Goal: Task Accomplishment & Management: Manage account settings

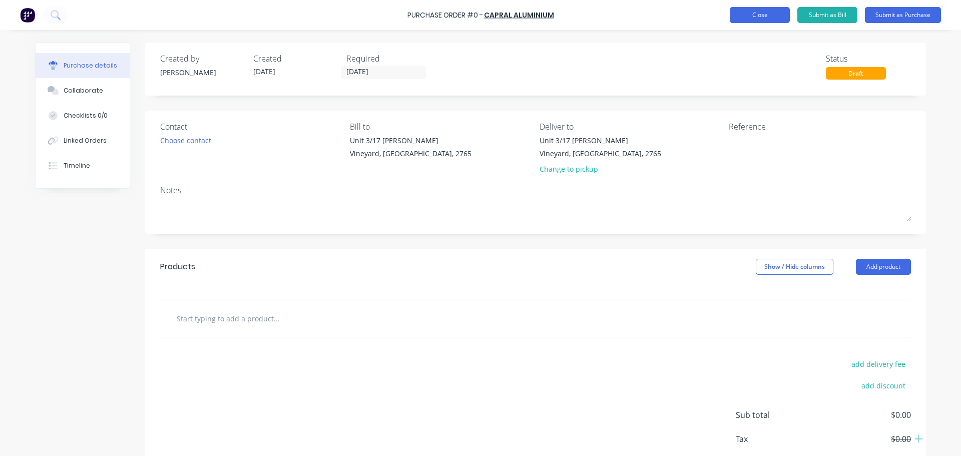
click at [749, 18] on button "Close" at bounding box center [760, 15] width 60 height 16
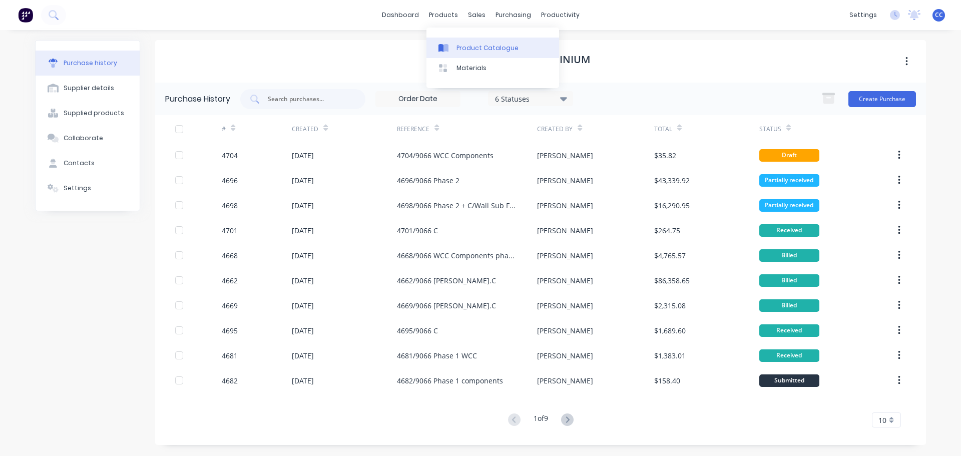
click at [469, 46] on div "Product Catalogue" at bounding box center [487, 48] width 62 height 9
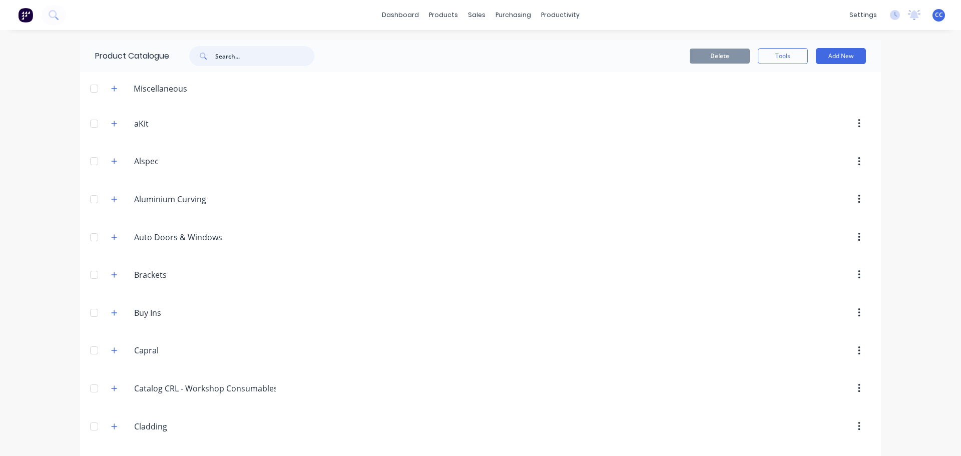
click at [257, 62] on input "text" at bounding box center [264, 56] width 99 height 20
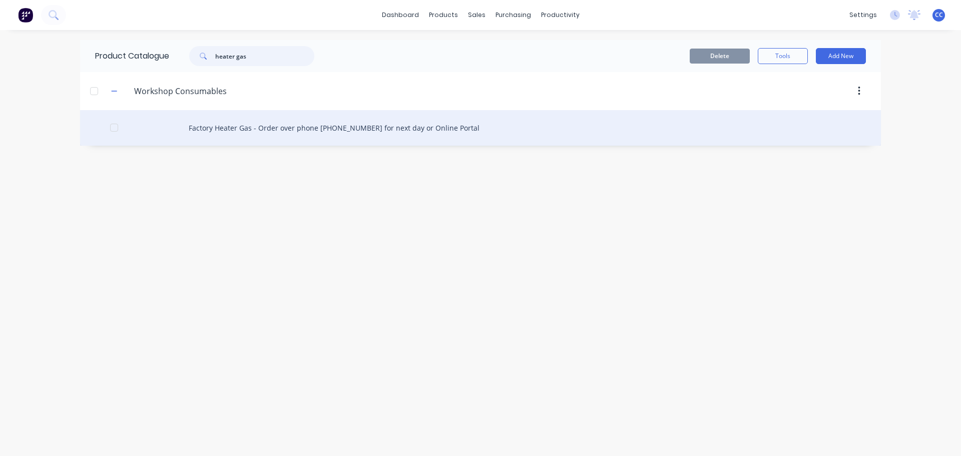
type input "heater gas"
click at [330, 131] on div "Factory Heater Gas - Order over phone [PHONE_NUMBER] for next day or Online Por…" at bounding box center [480, 128] width 801 height 36
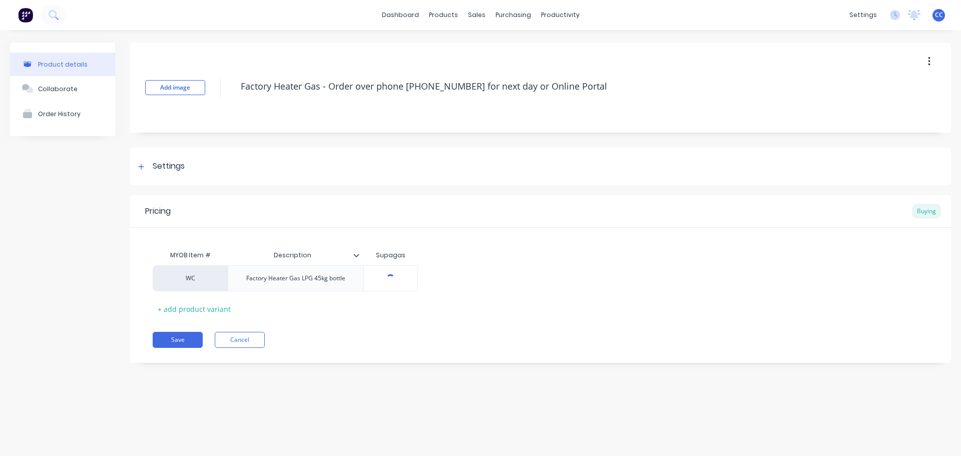
type textarea "x"
click at [144, 168] on icon at bounding box center [141, 166] width 6 height 7
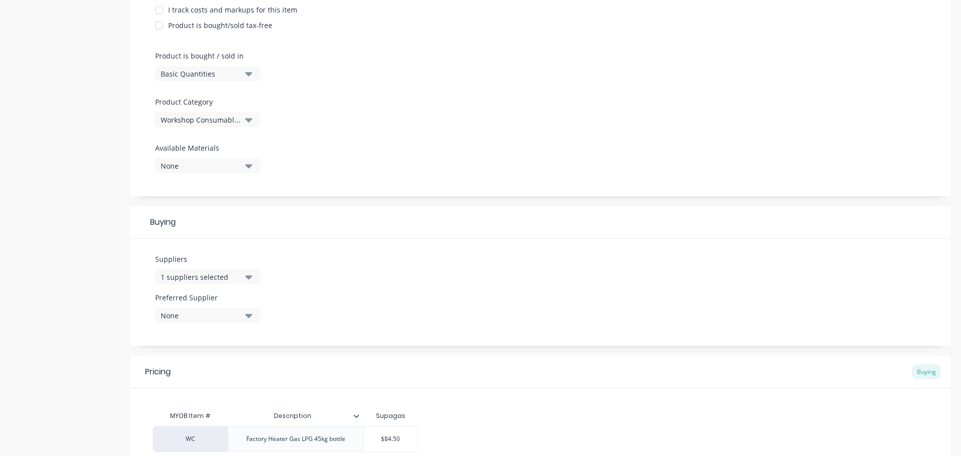
scroll to position [274, 0]
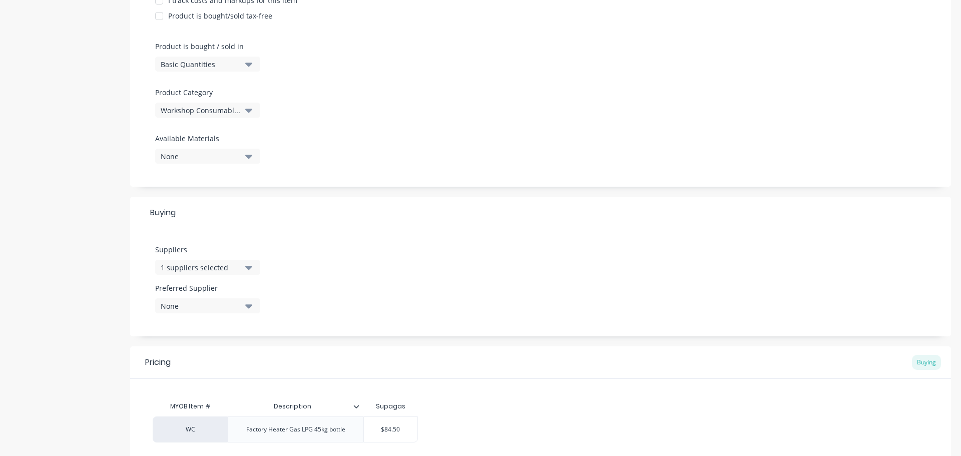
click at [250, 268] on icon "button" at bounding box center [248, 268] width 7 height 4
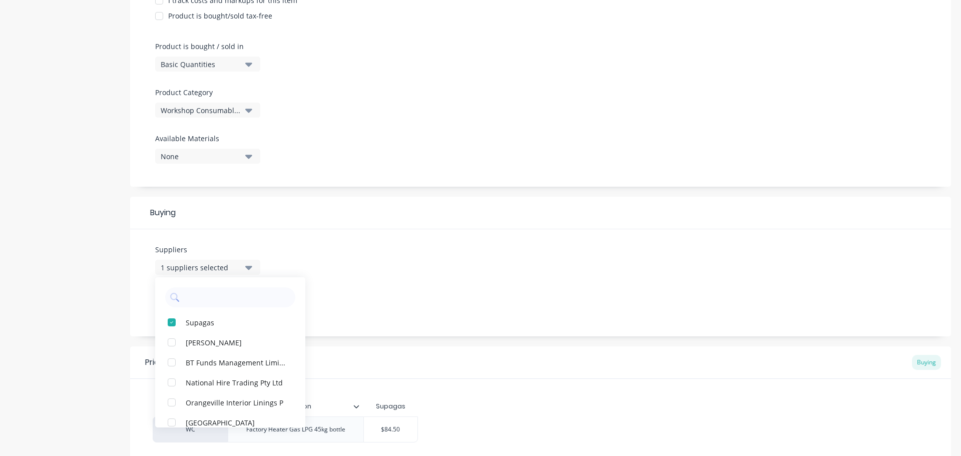
click at [445, 266] on div "Suppliers 1 suppliers selected Supagas [PERSON_NAME] BT Funds Management Limite…" at bounding box center [540, 282] width 821 height 107
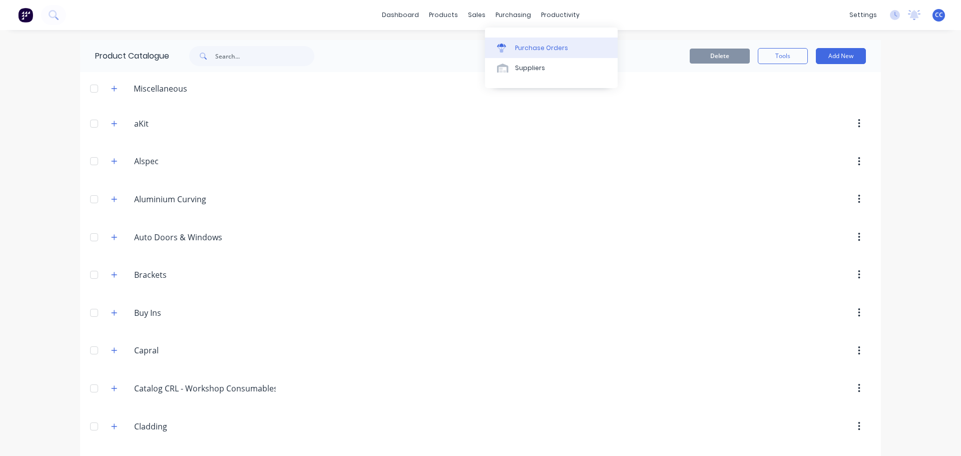
click at [537, 51] on div "Purchase Orders" at bounding box center [541, 48] width 53 height 9
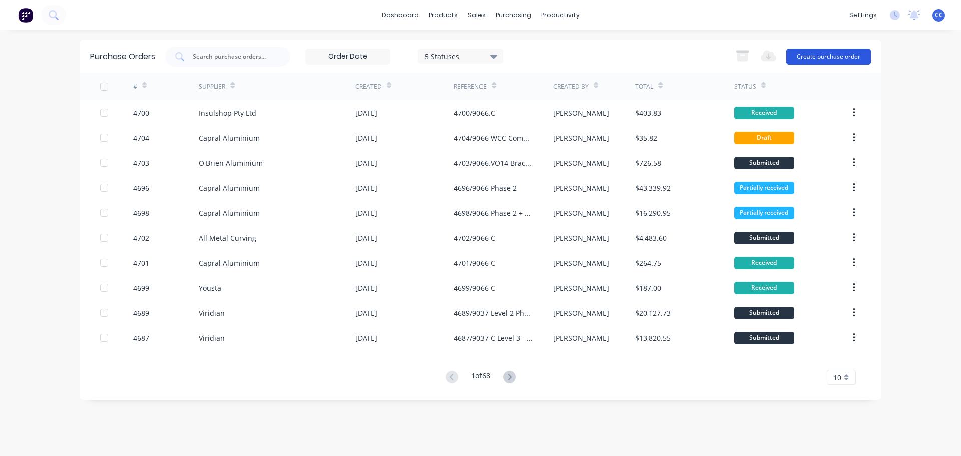
click at [826, 56] on button "Create purchase order" at bounding box center [828, 57] width 85 height 16
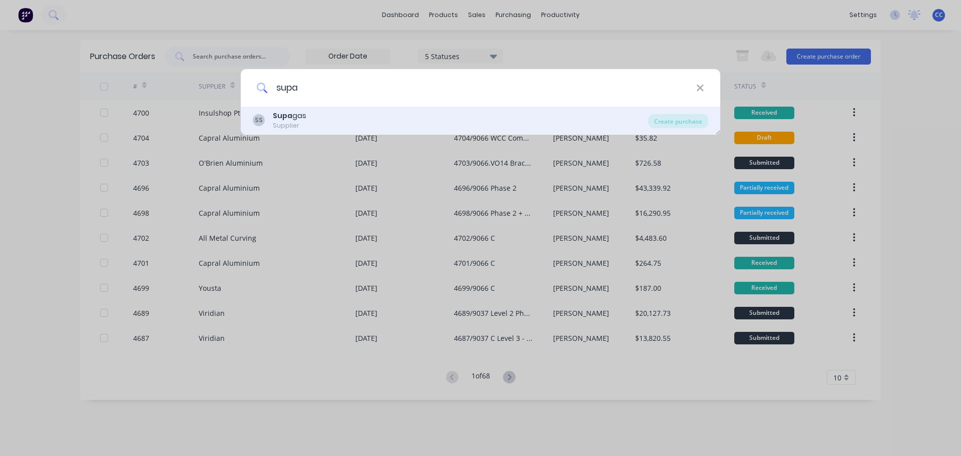
type input "supa"
click at [285, 118] on b "Supa" at bounding box center [283, 116] width 20 height 10
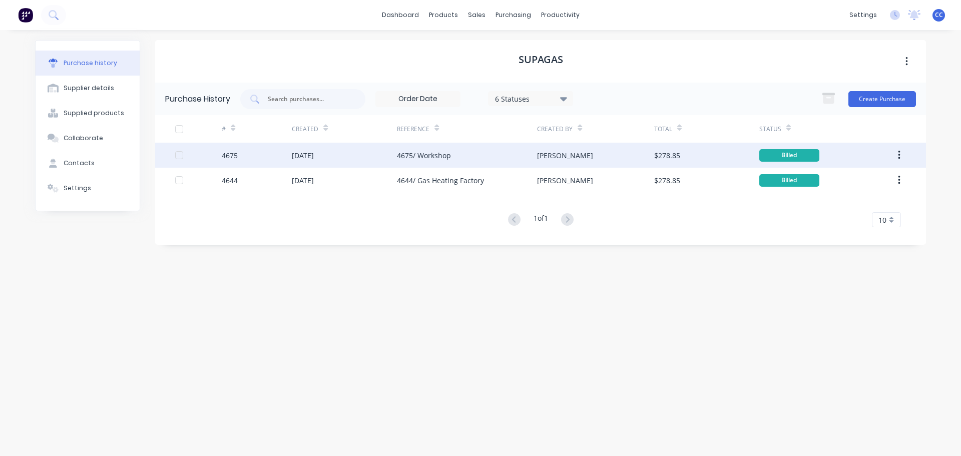
click at [902, 153] on button "button" at bounding box center [899, 155] width 24 height 18
click at [838, 200] on div "Duplicate" at bounding box center [863, 201] width 77 height 15
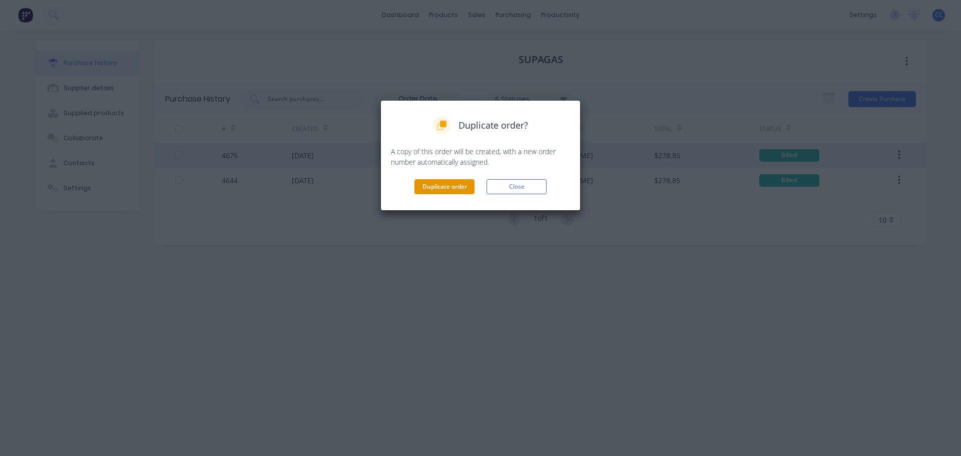
click at [436, 187] on button "Duplicate order" at bounding box center [444, 186] width 60 height 15
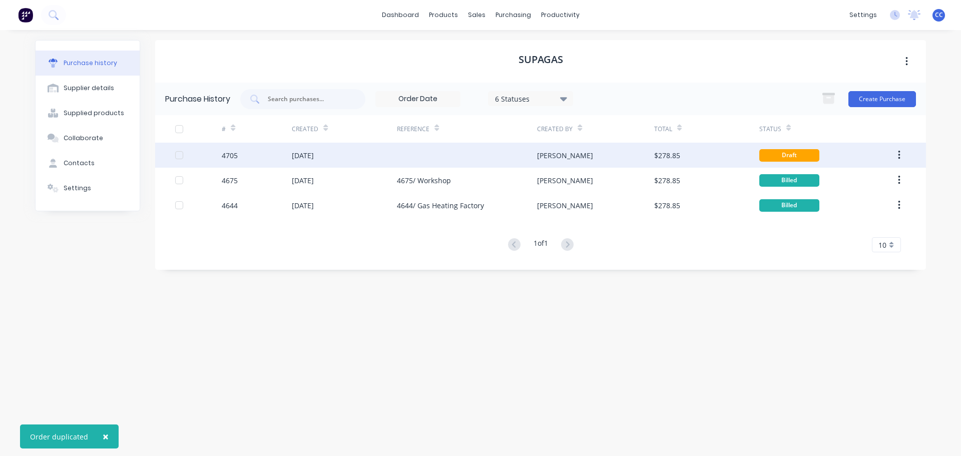
click at [436, 155] on div at bounding box center [467, 155] width 140 height 25
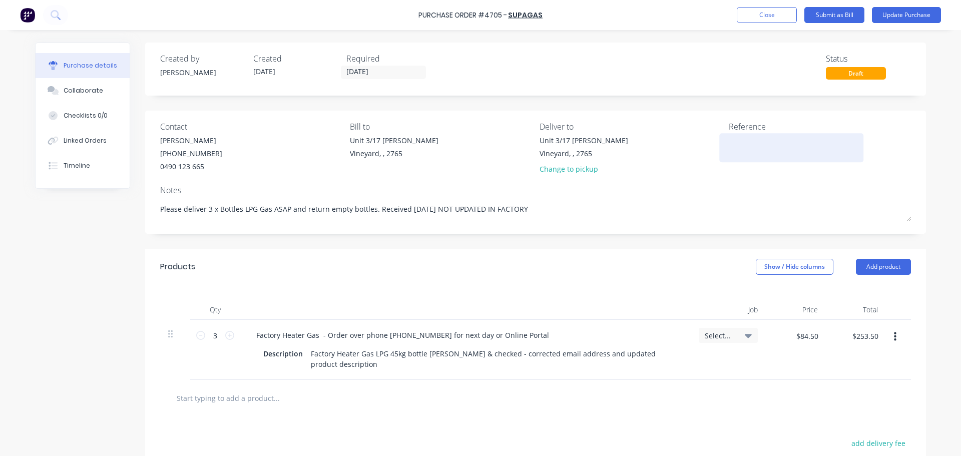
click at [757, 152] on textarea at bounding box center [791, 146] width 125 height 23
click at [757, 138] on textarea "4705/ WOrkshop" at bounding box center [791, 146] width 125 height 23
type textarea "4705/ Workshop"
click at [910, 17] on button "Update Purchase" at bounding box center [906, 15] width 69 height 16
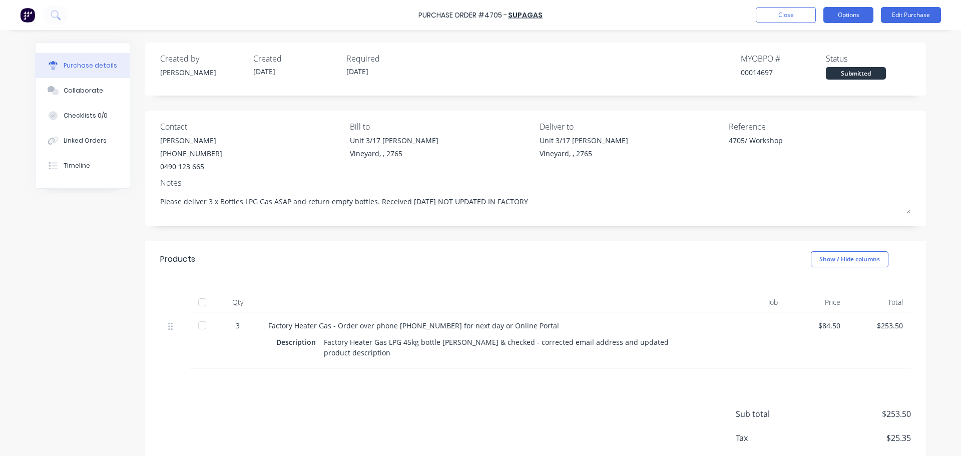
click at [851, 15] on button "Options" at bounding box center [848, 15] width 50 height 16
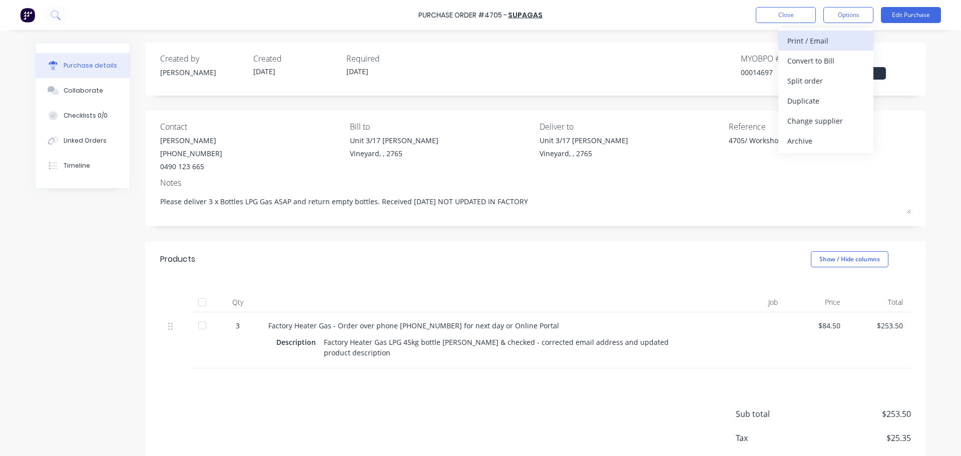
click at [805, 41] on div "Print / Email" at bounding box center [825, 41] width 77 height 15
click at [809, 57] on div "With pricing" at bounding box center [825, 61] width 77 height 15
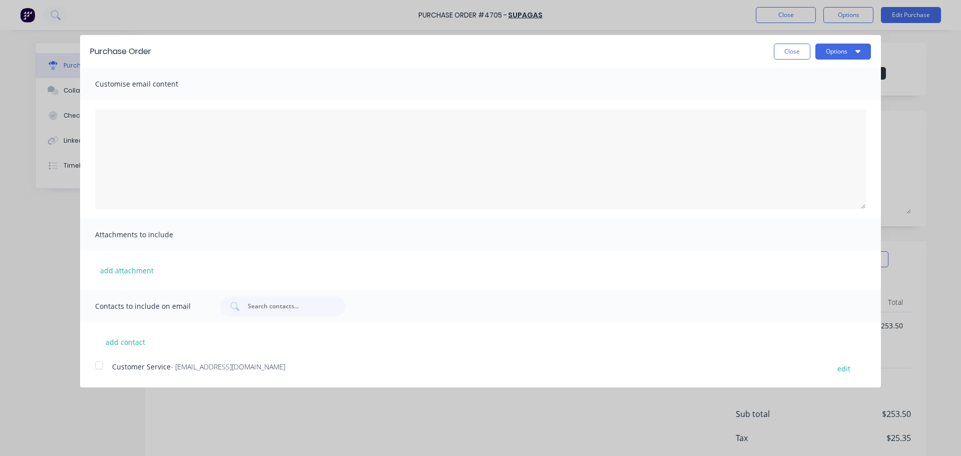
click at [96, 366] on div at bounding box center [99, 365] width 20 height 20
click at [111, 116] on textarea "[DATE]" at bounding box center [480, 159] width 771 height 100
type textarea "Please deliver ASAP"
click at [843, 53] on button "Options" at bounding box center [843, 52] width 56 height 16
click at [809, 95] on div "Email" at bounding box center [823, 97] width 77 height 15
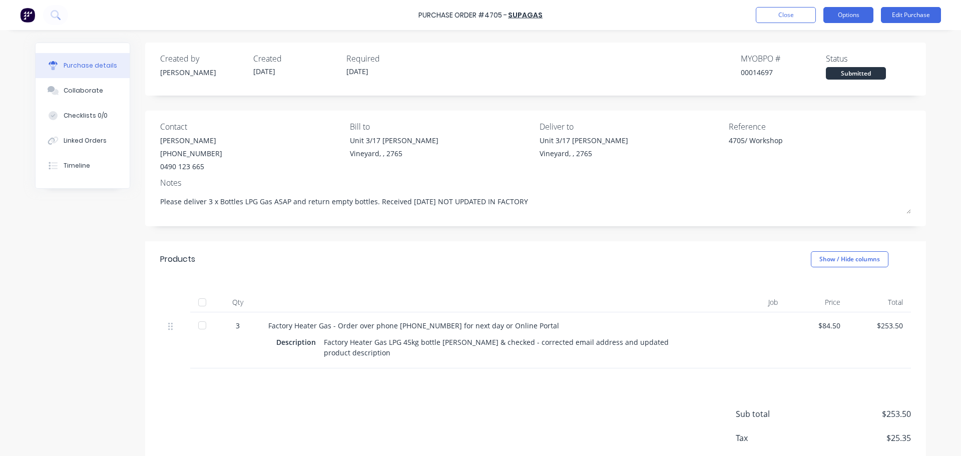
click at [838, 14] on button "Options" at bounding box center [848, 15] width 50 height 16
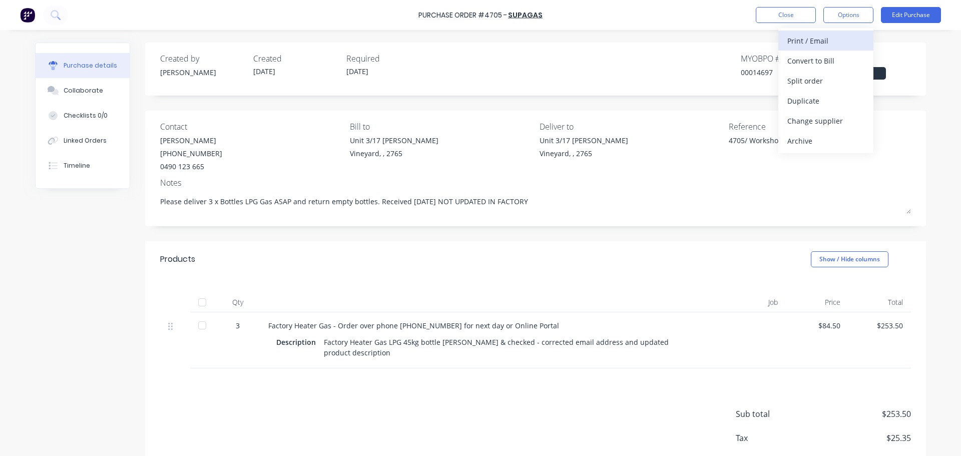
click at [808, 41] on div "Print / Email" at bounding box center [825, 41] width 77 height 15
click at [804, 58] on div "With pricing" at bounding box center [825, 61] width 77 height 15
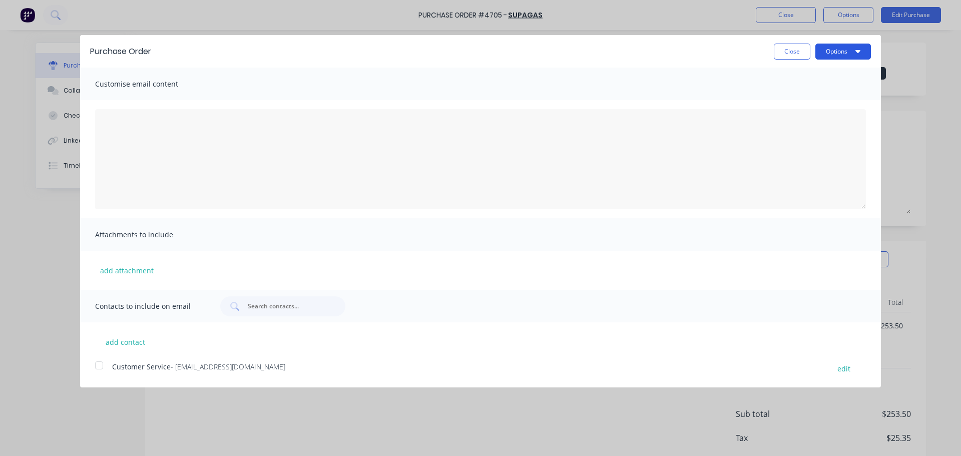
click at [835, 57] on button "Options" at bounding box center [843, 52] width 56 height 16
click at [799, 79] on div "Print" at bounding box center [823, 77] width 77 height 15
click at [784, 54] on button "Close" at bounding box center [792, 52] width 37 height 16
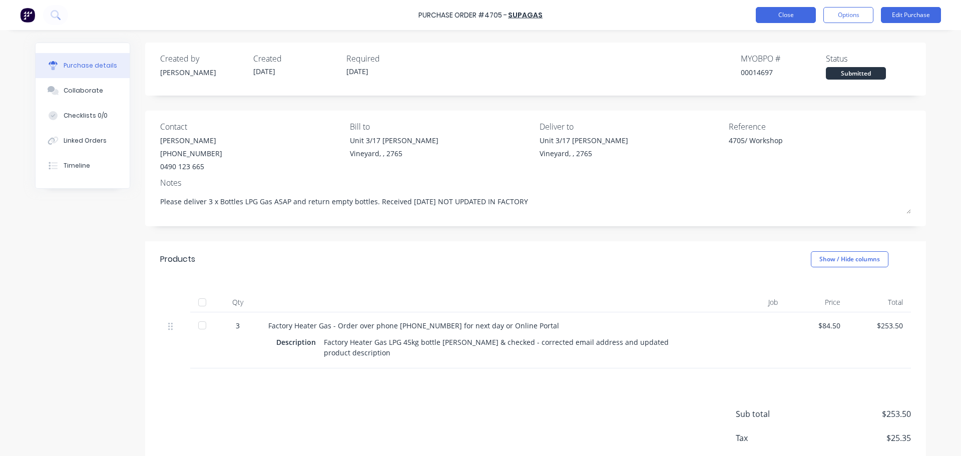
click at [777, 20] on button "Close" at bounding box center [786, 15] width 60 height 16
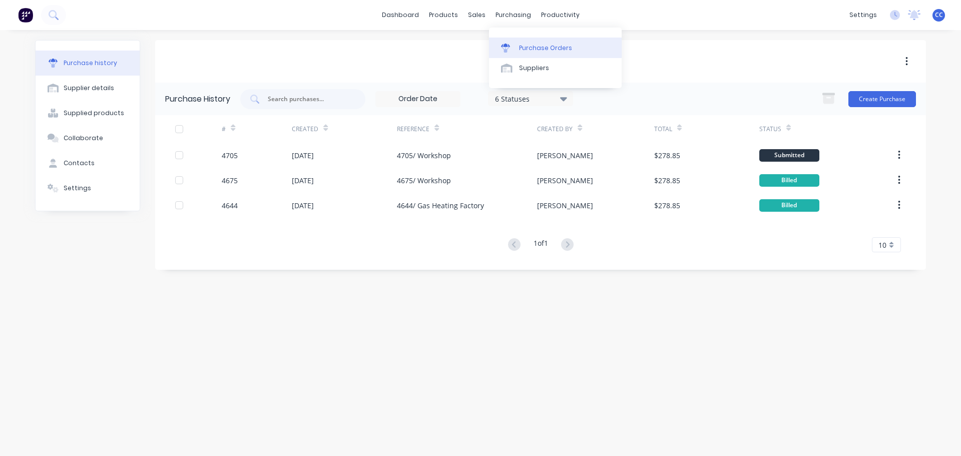
click at [527, 49] on div "Purchase Orders" at bounding box center [545, 48] width 53 height 9
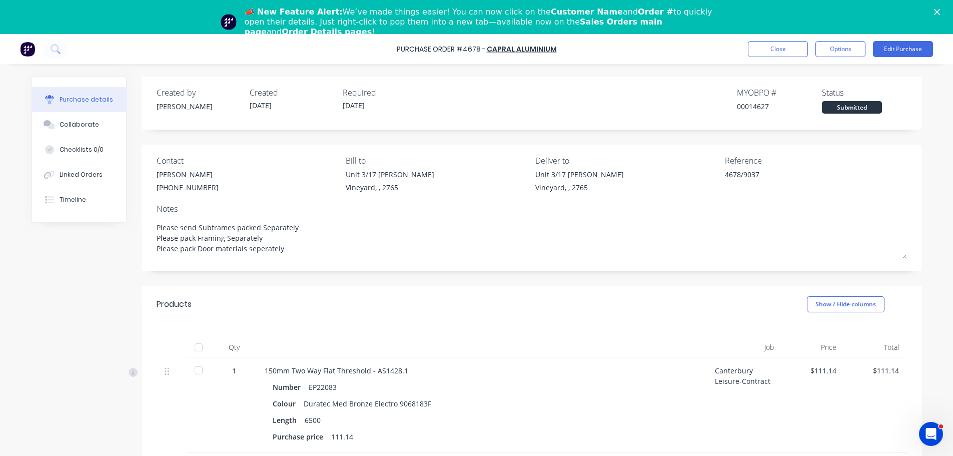
scroll to position [2329, 0]
